Goal: Task Accomplishment & Management: Manage account settings

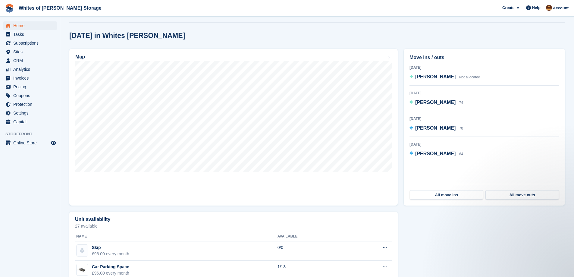
scroll to position [151, 0]
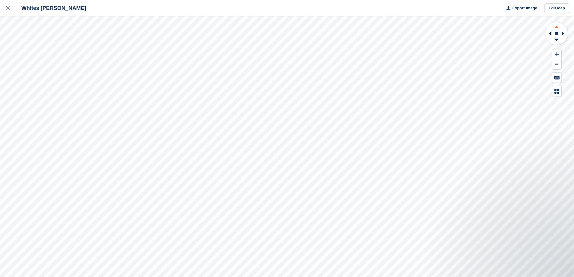
click at [557, 27] on icon at bounding box center [557, 27] width 4 height 3
click at [9, 7] on icon at bounding box center [8, 8] width 4 height 4
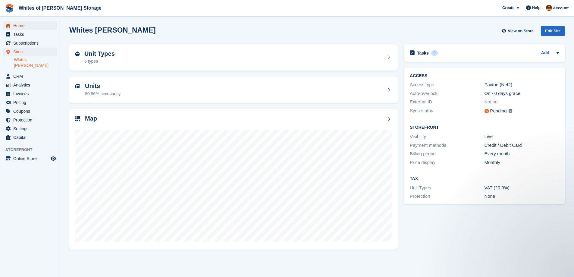
click at [16, 24] on span "Home" at bounding box center [31, 25] width 36 height 8
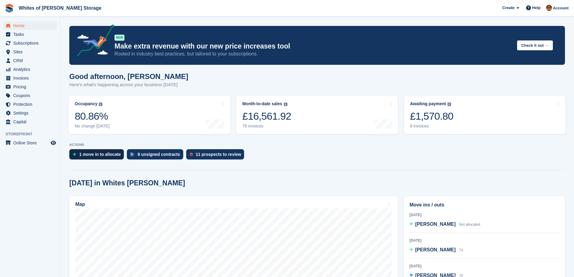
click at [105, 156] on div "1 move in to allocate" at bounding box center [100, 154] width 42 height 5
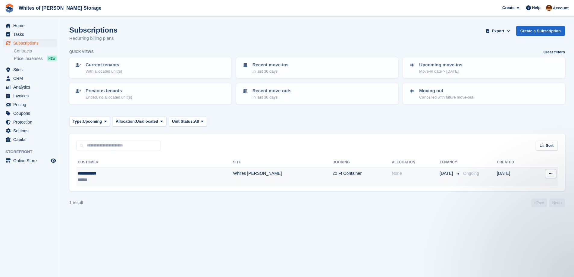
click at [233, 175] on td "Whites [PERSON_NAME]" at bounding box center [282, 176] width 99 height 19
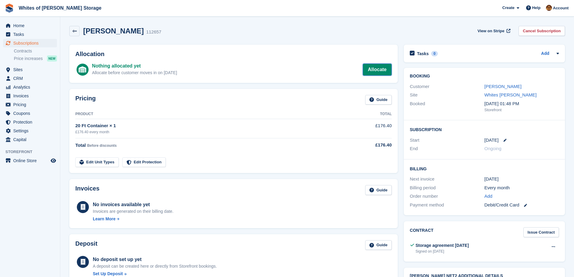
click at [372, 69] on link "Allocate" at bounding box center [377, 70] width 29 height 12
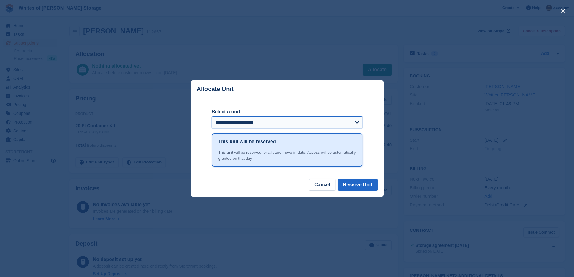
click at [296, 121] on select "**********" at bounding box center [287, 122] width 151 height 12
select select "******"
click at [212, 117] on select "**********" at bounding box center [287, 122] width 151 height 12
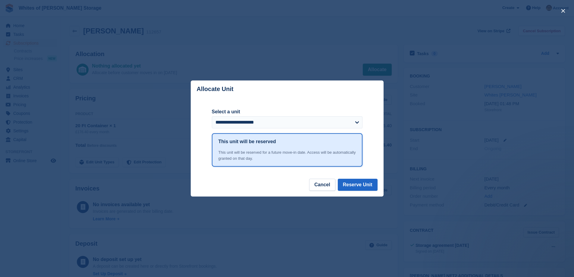
click at [313, 87] on header "Allocate Unit" at bounding box center [287, 88] width 193 height 17
click at [356, 188] on button "Reserve Unit" at bounding box center [358, 185] width 40 height 12
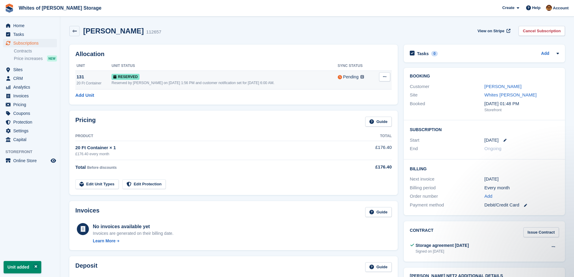
click at [385, 76] on icon at bounding box center [384, 77] width 3 height 4
click at [360, 90] on p "Grant Early Access" at bounding box center [361, 89] width 52 height 8
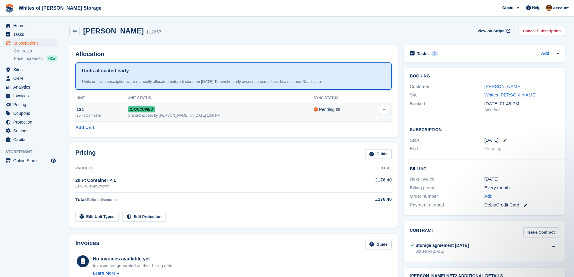
click at [384, 109] on icon at bounding box center [384, 109] width 3 height 4
click at [341, 47] on div "Allocation Units allocated early Units on this subscription were manually alloc…" at bounding box center [233, 91] width 329 height 93
click at [385, 109] on icon at bounding box center [384, 109] width 3 height 4
click at [350, 54] on h2 "Allocation" at bounding box center [233, 54] width 316 height 7
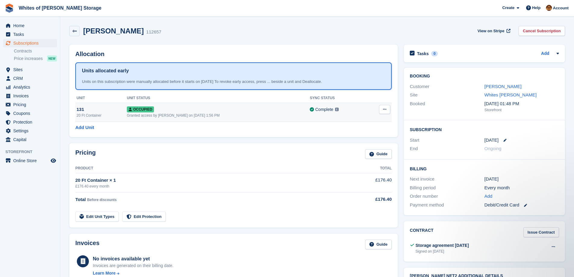
click at [387, 109] on button at bounding box center [384, 109] width 11 height 9
click at [333, 27] on div "[PERSON_NAME] 112657 View on Stripe Cancel Subscription" at bounding box center [317, 31] width 496 height 10
click at [30, 23] on span "Home" at bounding box center [31, 25] width 36 height 8
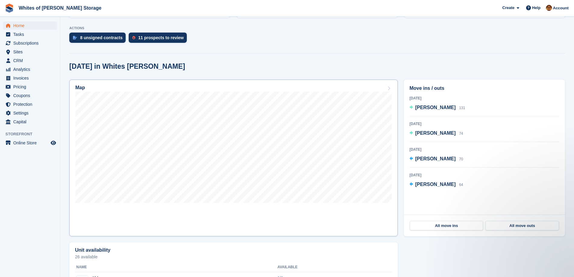
scroll to position [90, 0]
